Goal: Task Accomplishment & Management: Manage account settings

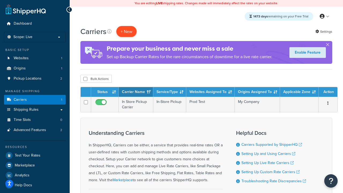
click at [126, 32] on button "+ New" at bounding box center [126, 31] width 20 height 11
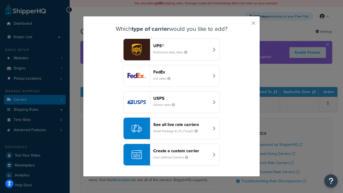
click at [181, 72] on header "FedEx" at bounding box center [181, 71] width 56 height 5
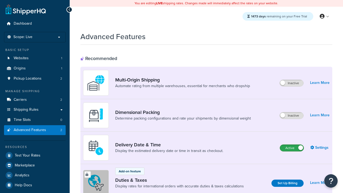
click at [292, 148] on label "Active" at bounding box center [292, 148] width 24 height 6
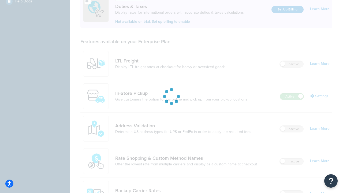
scroll to position [163, 0]
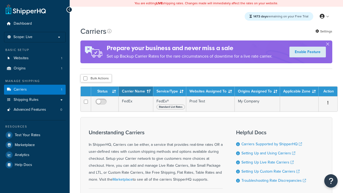
click at [85, 78] on input "checkbox" at bounding box center [85, 78] width 4 height 4
checkbox input "true"
click at [0, 0] on button "Delete" at bounding box center [0, 0] width 0 height 0
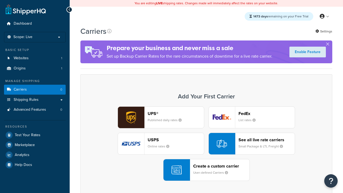
click at [206, 144] on div "UPS® Published daily rates FedEx List rates USPS Online rates See all live rate…" at bounding box center [206, 143] width 241 height 74
click at [266, 114] on header "FedEx" at bounding box center [266, 113] width 56 height 5
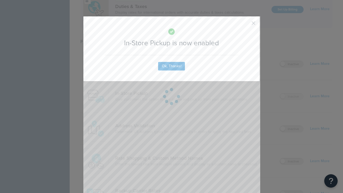
click at [245, 25] on button "button" at bounding box center [245, 24] width 1 height 1
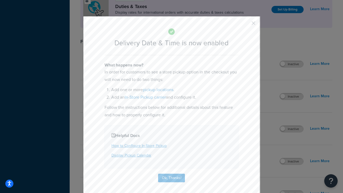
scroll to position [52, 0]
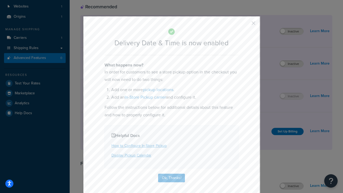
click at [245, 25] on button "button" at bounding box center [245, 24] width 1 height 1
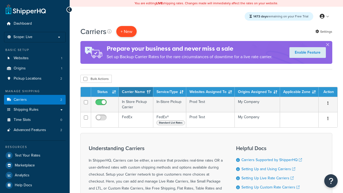
click at [126, 32] on button "+ New" at bounding box center [126, 31] width 20 height 11
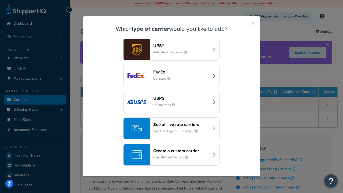
click at [171, 155] on small "User-defined Carriers" at bounding box center [172, 157] width 39 height 5
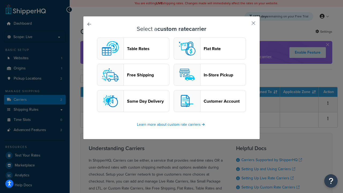
click at [210, 75] on header "In-Store Pickup" at bounding box center [225, 74] width 42 height 5
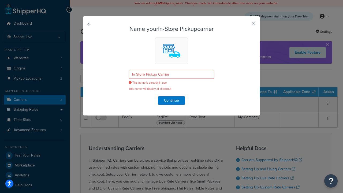
click at [245, 25] on button "button" at bounding box center [245, 24] width 1 height 1
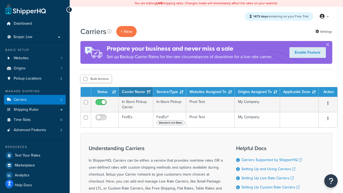
click at [85, 79] on input "checkbox" at bounding box center [85, 79] width 4 height 4
checkbox input "true"
click at [0, 0] on button "Delete" at bounding box center [0, 0] width 0 height 0
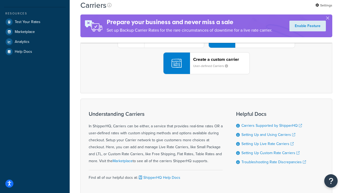
click at [206, 74] on div "UPS® Published daily rates FedEx List rates USPS Online rates See all live rate…" at bounding box center [206, 37] width 241 height 74
click at [206, 68] on small "User-defined Carriers" at bounding box center [212, 65] width 39 height 5
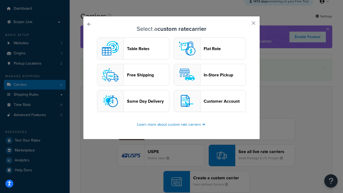
click at [210, 75] on header "In-Store Pickup" at bounding box center [225, 74] width 42 height 5
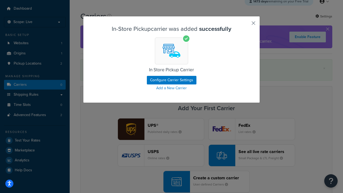
click at [245, 25] on button "button" at bounding box center [245, 24] width 1 height 1
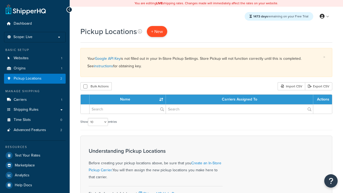
click at [156, 32] on span "+ New" at bounding box center [157, 31] width 12 height 6
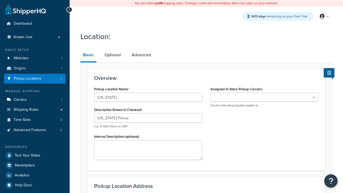
type input "[US_STATE] Pickup"
click at [264, 97] on ul at bounding box center [264, 97] width 108 height 9
type input "[STREET_ADDRESS][PERSON_NAME]"
type input "Suite B"
type input "Irvine"
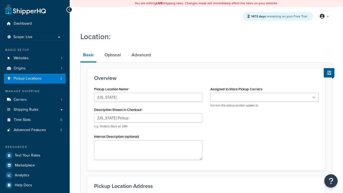
select select "5"
type input "Irvine"
type input "92612"
